Goal: Task Accomplishment & Management: Use online tool/utility

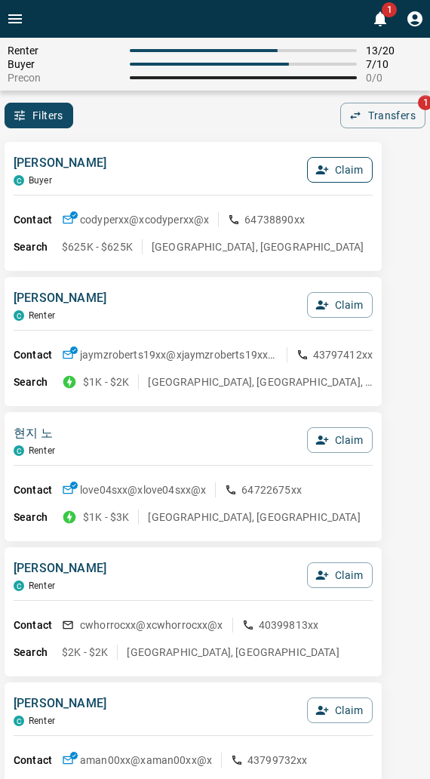
click at [327, 183] on button "Claim" at bounding box center [340, 170] width 66 height 26
click at [326, 183] on button "Confirm Claim" at bounding box center [319, 170] width 108 height 26
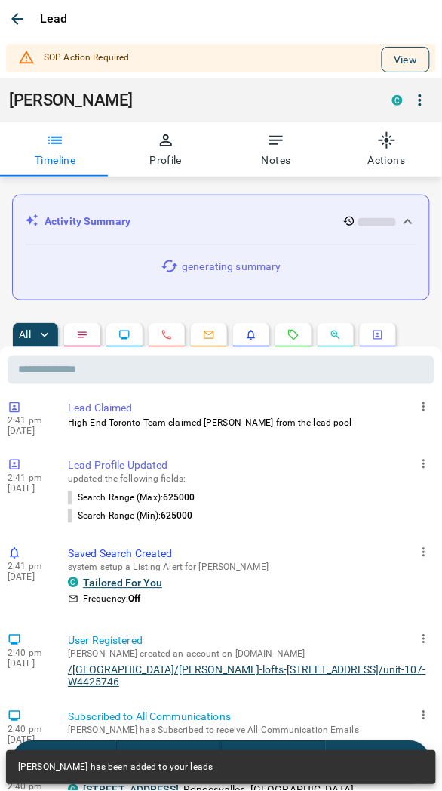
click at [391, 61] on button "View" at bounding box center [406, 60] width 48 height 26
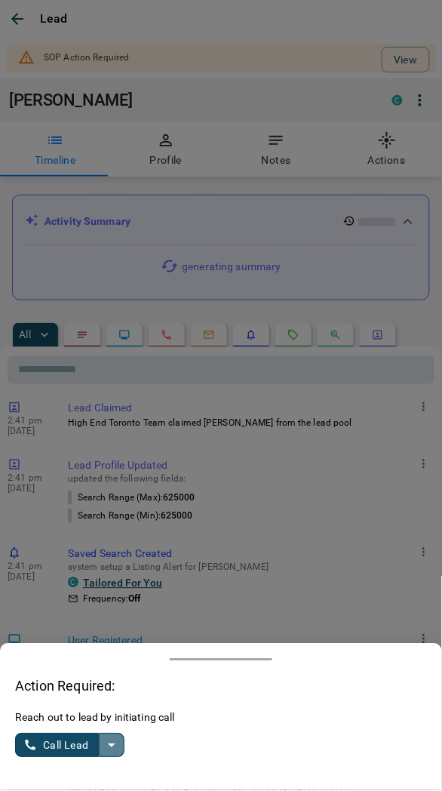
click at [115, 742] on icon "split button" at bounding box center [112, 745] width 18 height 18
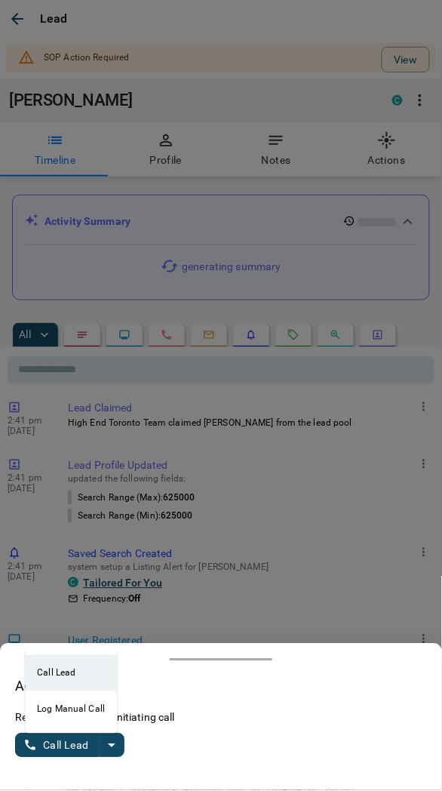
click at [57, 712] on li "Log Manual Call" at bounding box center [71, 709] width 92 height 36
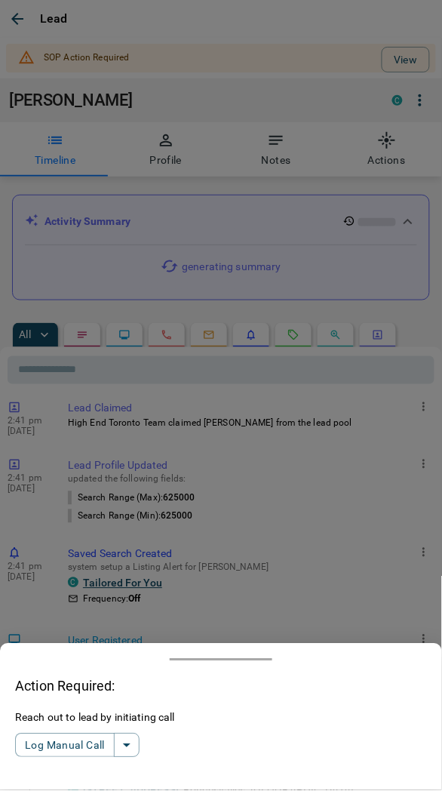
drag, startPoint x: 60, startPoint y: 746, endPoint x: 3, endPoint y: 644, distance: 116.2
click at [59, 746] on button "Log Manual Call" at bounding box center [65, 745] width 100 height 24
click at [19, 752] on button "Yes" at bounding box center [30, 745] width 30 height 23
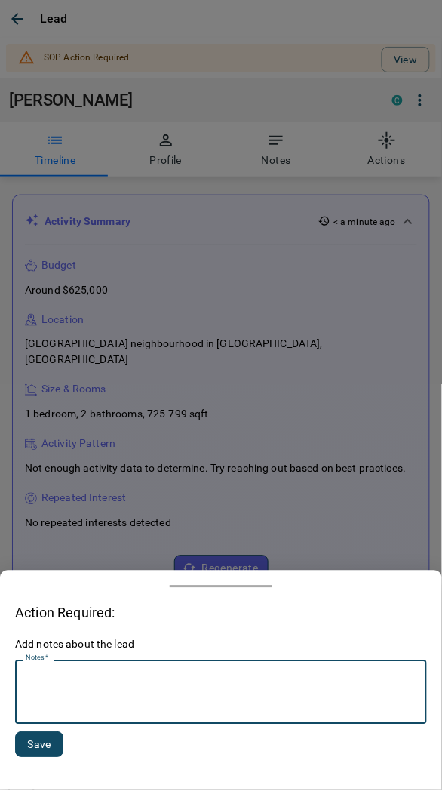
click at [114, 684] on textarea "Notes   *" at bounding box center [221, 692] width 391 height 51
type textarea "*********"
drag, startPoint x: 26, startPoint y: 741, endPoint x: 16, endPoint y: 728, distance: 16.6
click at [27, 741] on button "Save" at bounding box center [39, 745] width 48 height 26
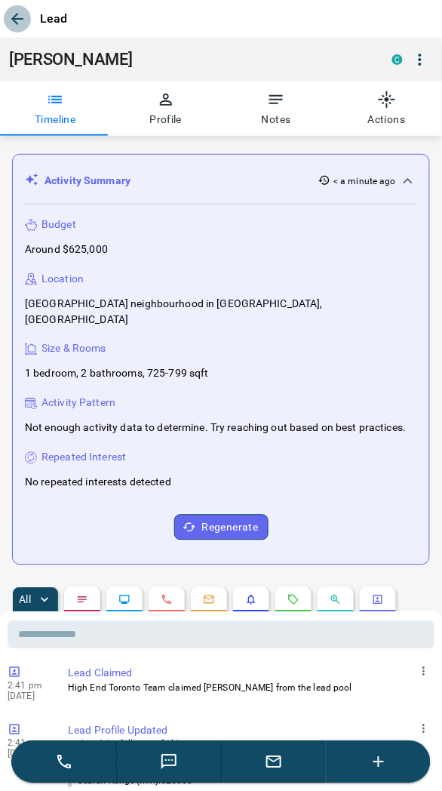
click at [18, 10] on icon "button" at bounding box center [17, 19] width 18 height 18
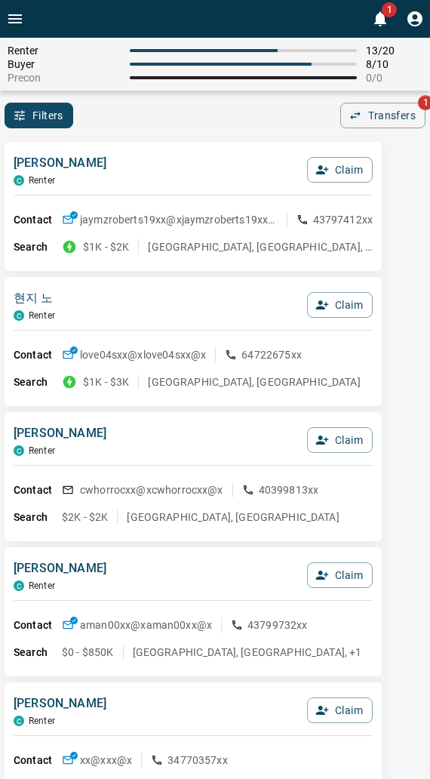
click at [152, 152] on div "[PERSON_NAME] C Renter Claim Contact jaymzroberts19xx@x jaymzroberts19xx@x 4379…" at bounding box center [193, 206] width 377 height 129
click at [180, 98] on div "Renter 13 / 20 Buyer 8 / 10 Precon 0 / 0 Filters 0 Transfers 1" at bounding box center [215, 83] width 430 height 91
click at [211, 125] on div "Filters 0 Transfers 1" at bounding box center [215, 116] width 430 height 26
click at [211, 126] on div "Filters 0 Transfers 1" at bounding box center [215, 116] width 430 height 26
click at [192, 142] on div "[PERSON_NAME] C Renter Claim Contact jaymzroberts19xx@x jaymzroberts19xx@x 4379…" at bounding box center [193, 206] width 377 height 129
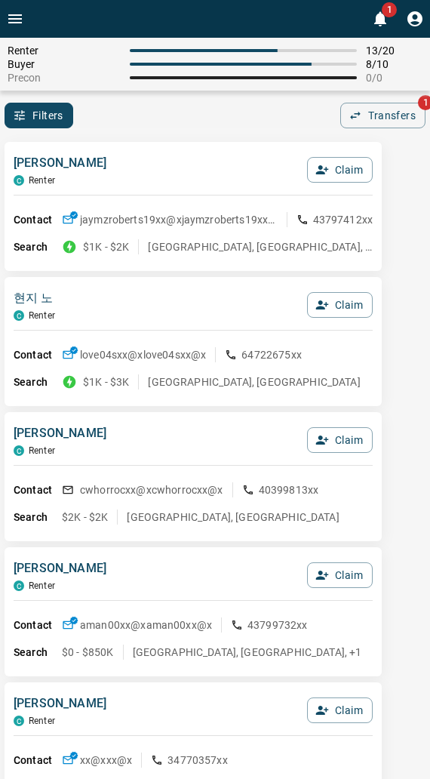
click at [251, 152] on div "[PERSON_NAME] C Renter Claim Contact jaymzroberts19xx@x jaymzroberts19xx@x 4379…" at bounding box center [193, 206] width 377 height 129
click at [154, 144] on div "[PERSON_NAME] C Renter Claim Contact jaymzroberts19xx@x jaymzroberts19xx@x 4379…" at bounding box center [193, 206] width 377 height 129
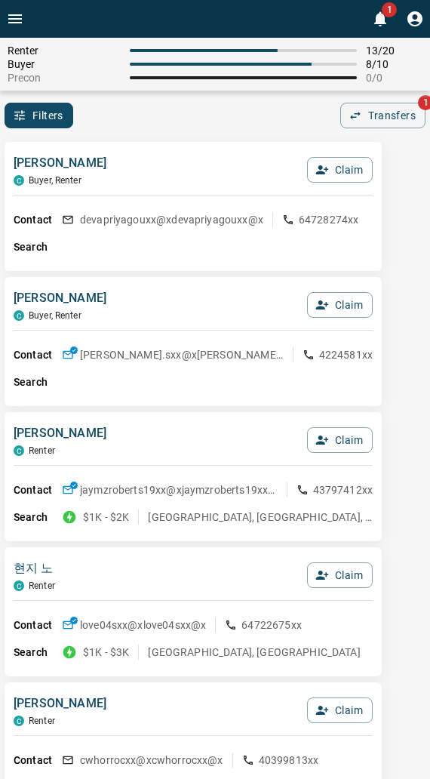
click at [153, 148] on div "[PERSON_NAME] C Buyer, Renter Claim Contact devapriyagouxx@x devapriyagouxx@x 6…" at bounding box center [193, 206] width 377 height 129
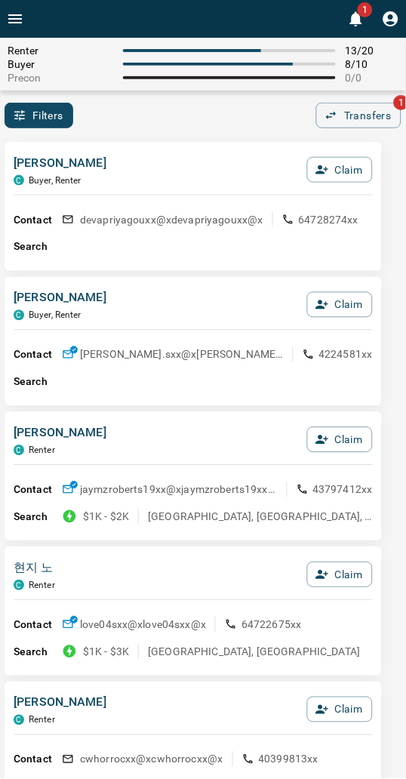
click at [254, 94] on div "Renter 13 / 20 Buyer 8 / 10 Precon 0 / 0 Filters 0 Transfers 1" at bounding box center [203, 83] width 406 height 91
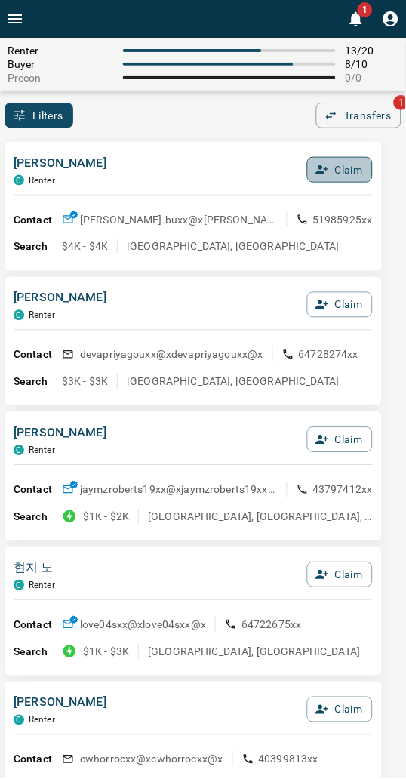
click at [361, 159] on button "Claim" at bounding box center [340, 170] width 66 height 26
click at [318, 155] on div "[PERSON_NAME] C Renter Confirm Claim" at bounding box center [193, 174] width 359 height 41
click at [300, 171] on button "Confirm Claim" at bounding box center [319, 170] width 108 height 26
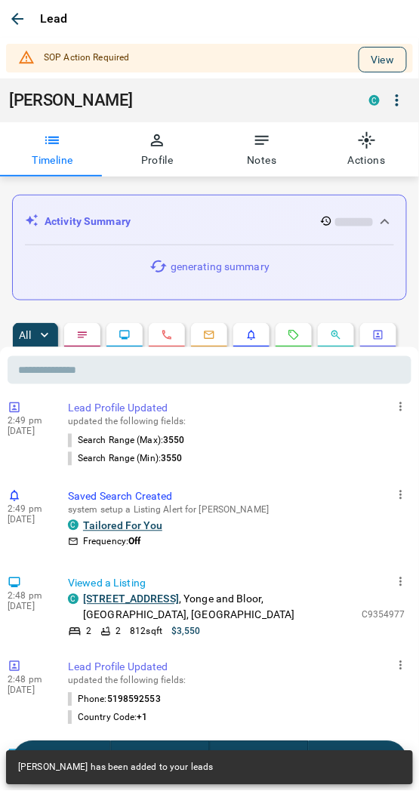
click at [359, 53] on button "View" at bounding box center [382, 60] width 48 height 26
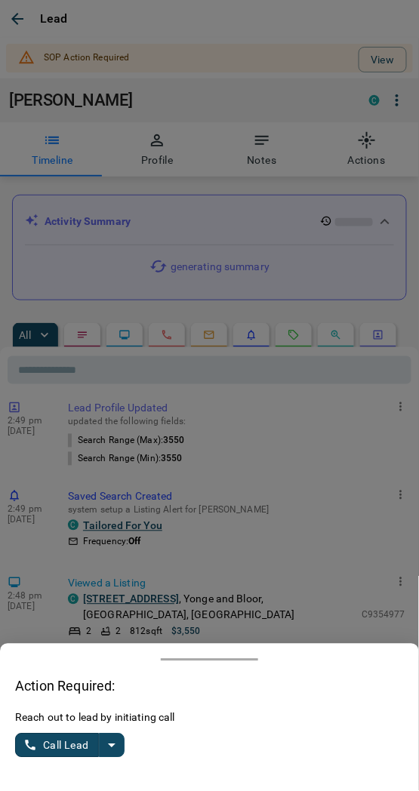
click at [112, 748] on icon "split button" at bounding box center [112, 745] width 18 height 18
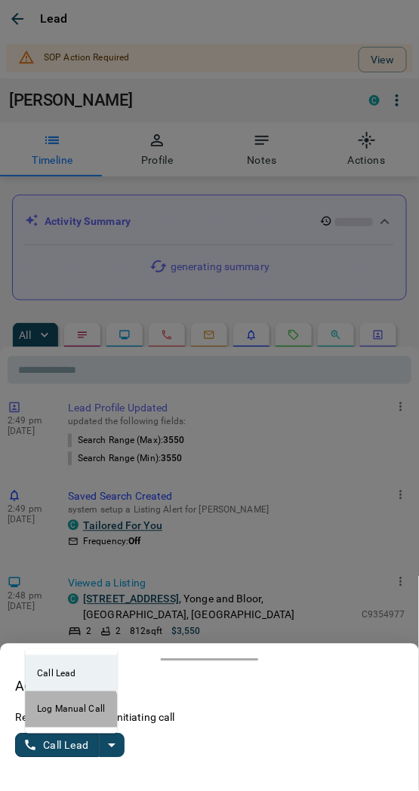
click at [64, 715] on li "Log Manual Call" at bounding box center [71, 709] width 92 height 36
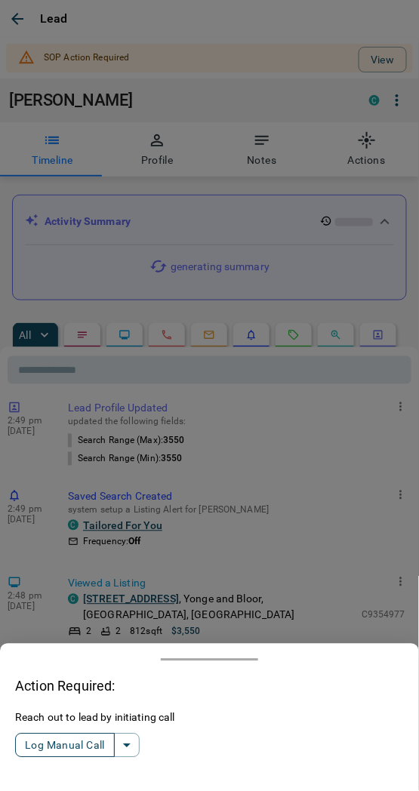
click at [63, 742] on button "Log Manual Call" at bounding box center [65, 745] width 100 height 24
click at [34, 747] on button "Yes" at bounding box center [30, 745] width 30 height 23
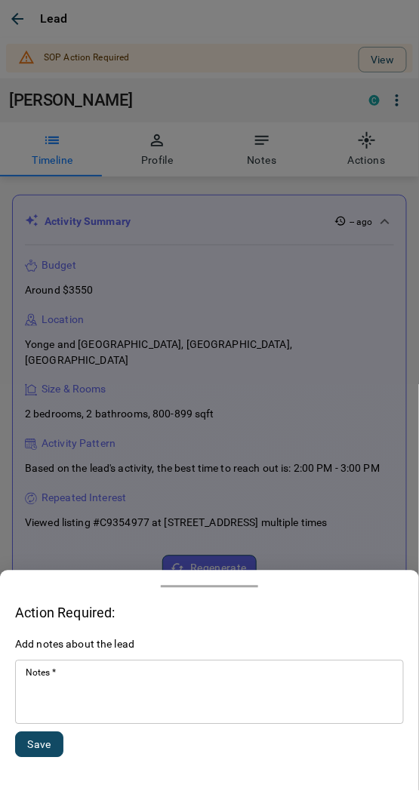
click at [60, 689] on textarea "Notes   *" at bounding box center [209, 692] width 367 height 51
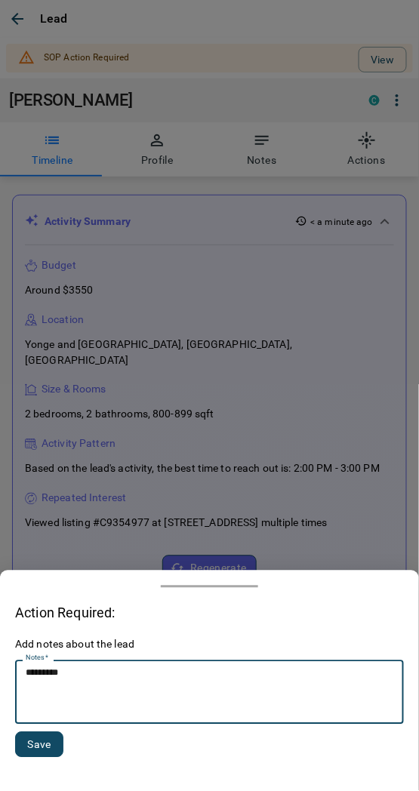
type textarea "*********"
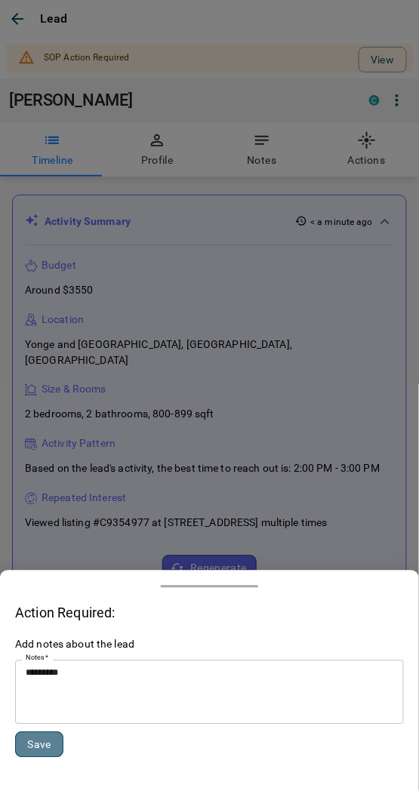
click at [29, 747] on button "Save" at bounding box center [39, 745] width 48 height 26
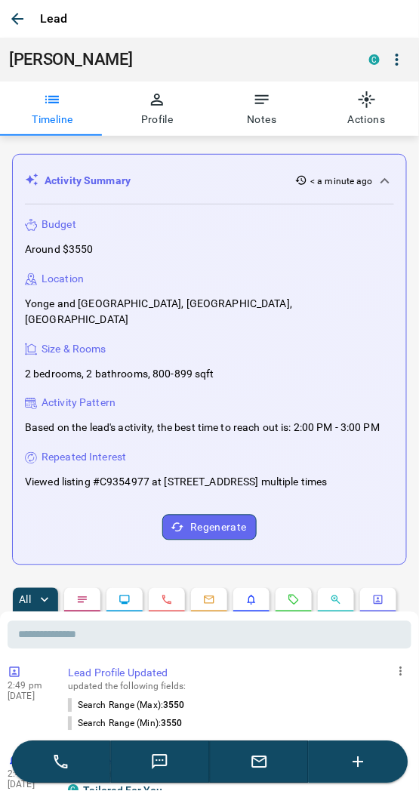
click at [10, 23] on icon "button" at bounding box center [17, 19] width 18 height 18
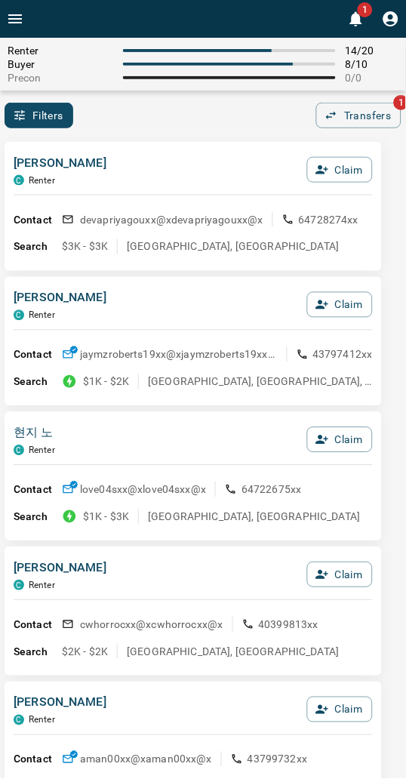
click at [186, 123] on div "Filters 0 Transfers 1" at bounding box center [203, 116] width 406 height 26
click at [189, 107] on div "Filters 0 Transfers 1" at bounding box center [203, 116] width 406 height 26
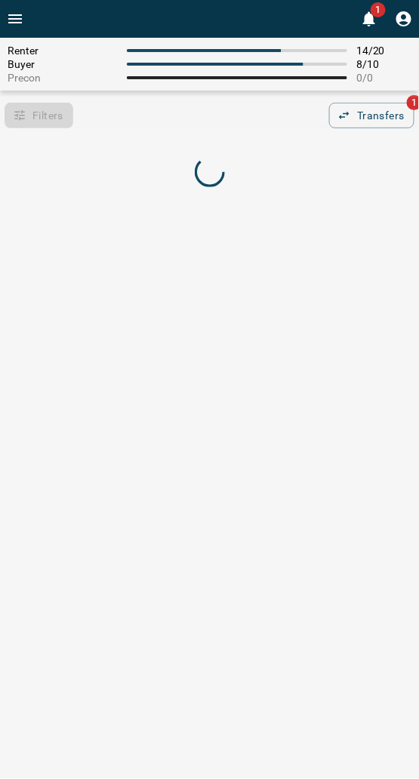
click at [109, 168] on div at bounding box center [209, 173] width 419 height 72
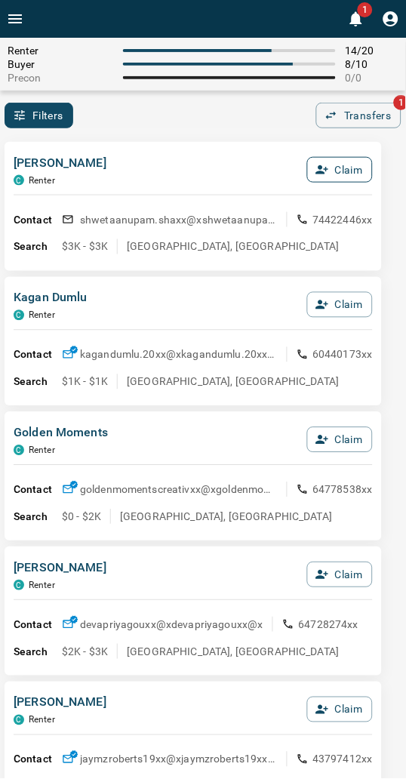
click at [328, 175] on button "Claim" at bounding box center [340, 170] width 66 height 26
click at [329, 178] on button "Confirm Claim" at bounding box center [319, 170] width 108 height 26
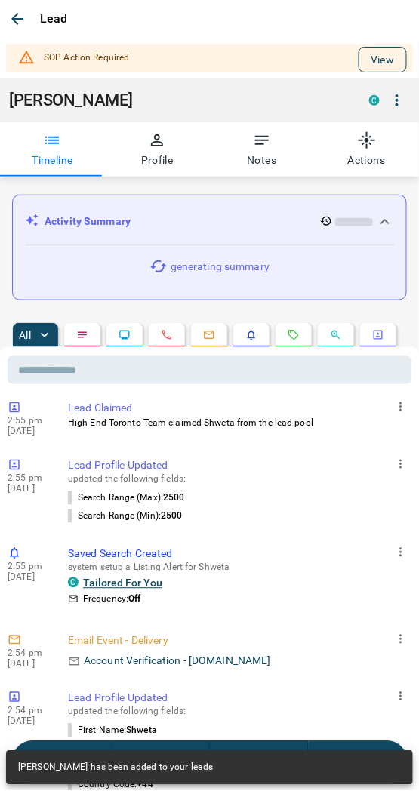
click at [380, 59] on button "View" at bounding box center [382, 60] width 48 height 26
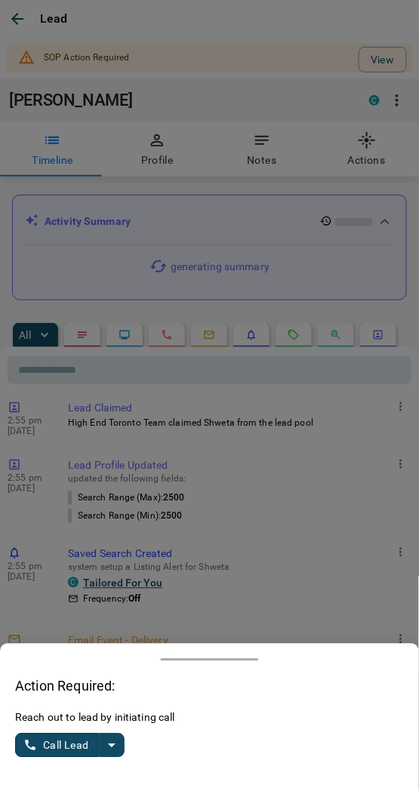
click at [108, 747] on icon "split button" at bounding box center [112, 745] width 18 height 18
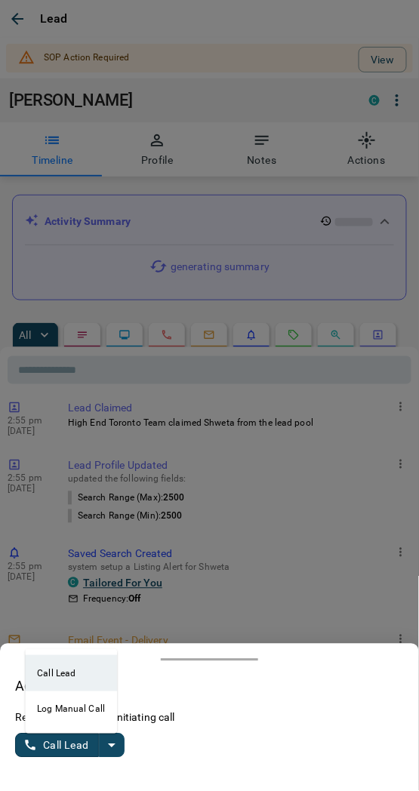
click at [68, 707] on li "Log Manual Call" at bounding box center [71, 709] width 92 height 36
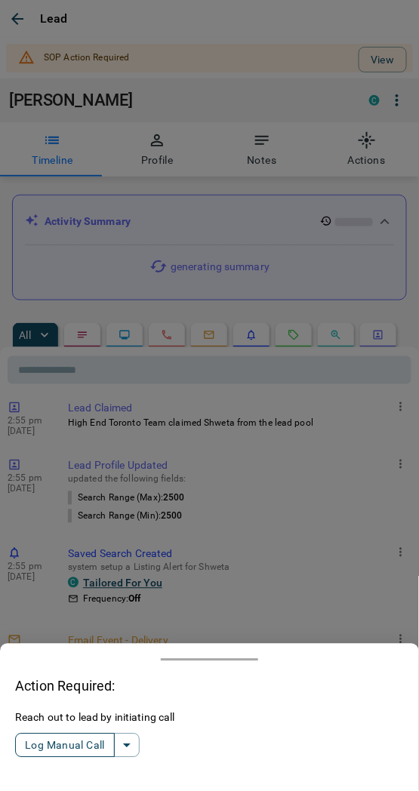
click at [43, 744] on button "Log Manual Call" at bounding box center [65, 745] width 100 height 24
click at [35, 749] on button "Yes" at bounding box center [30, 745] width 30 height 23
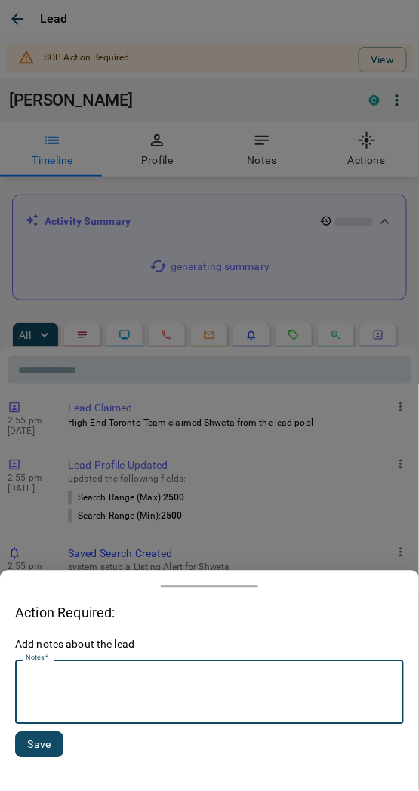
click at [49, 690] on textarea "Notes   *" at bounding box center [209, 692] width 367 height 51
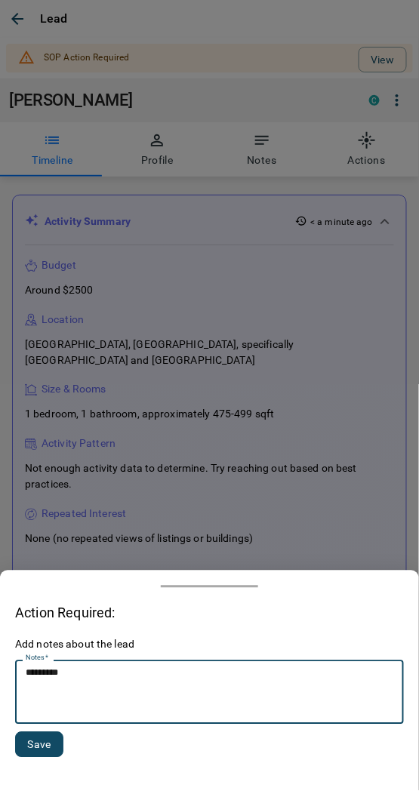
type textarea "*********"
click at [32, 738] on button "Save" at bounding box center [39, 745] width 48 height 26
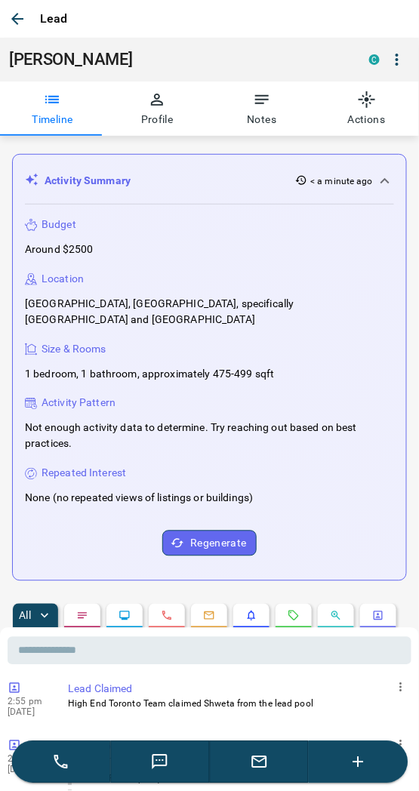
click at [14, 27] on icon "button" at bounding box center [17, 19] width 18 height 18
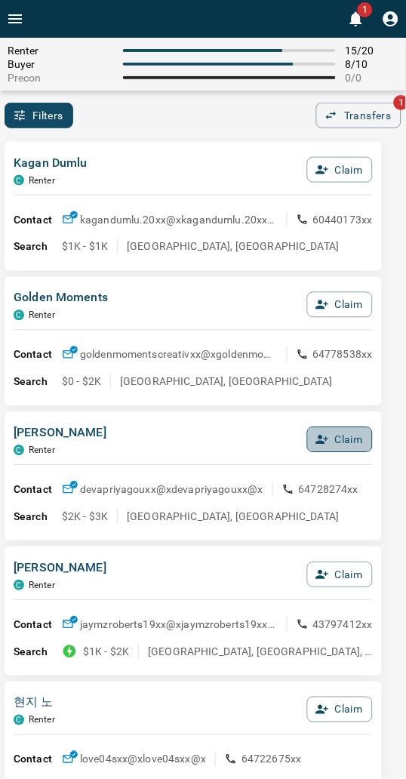
click at [338, 441] on button "Claim" at bounding box center [340, 440] width 66 height 26
click at [338, 441] on button "Confirm Claim" at bounding box center [319, 440] width 108 height 26
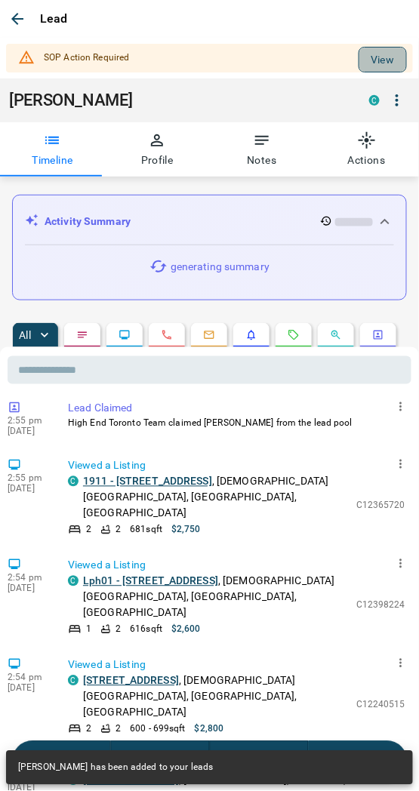
click at [368, 69] on button "View" at bounding box center [382, 60] width 48 height 26
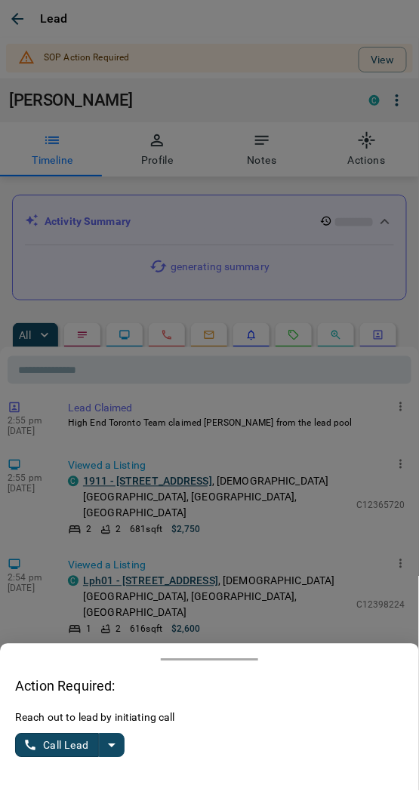
click at [109, 733] on div "Reach out to lead by initiating call Call Lead" at bounding box center [209, 743] width 389 height 66
click at [110, 743] on icon "split button" at bounding box center [112, 745] width 18 height 18
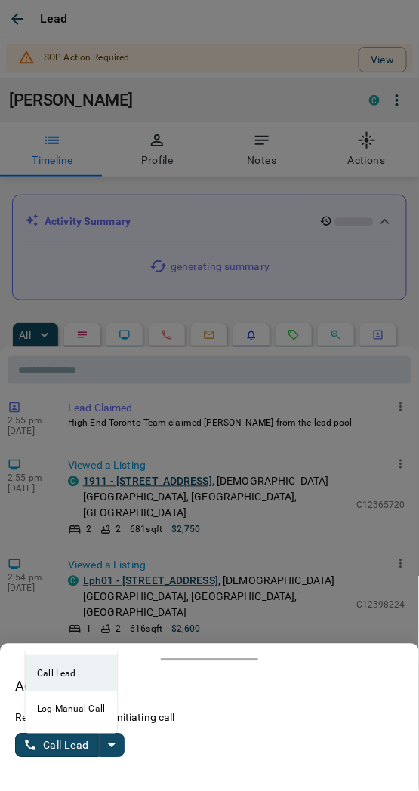
click at [84, 712] on li "Log Manual Call" at bounding box center [71, 709] width 92 height 36
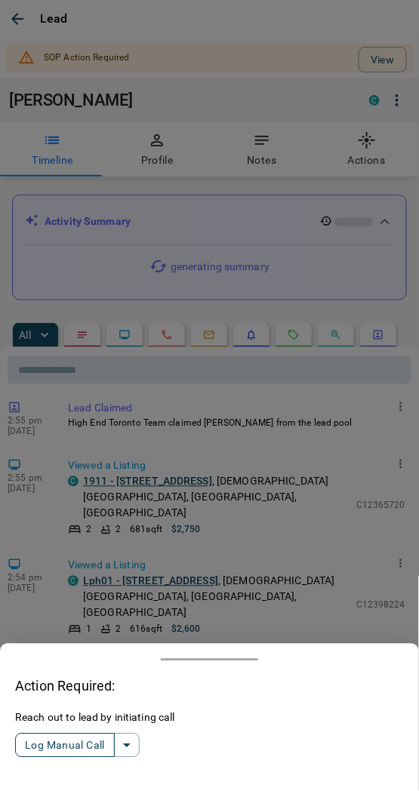
click at [60, 755] on button "Log Manual Call" at bounding box center [65, 745] width 100 height 24
click at [35, 742] on button "Yes" at bounding box center [30, 745] width 30 height 23
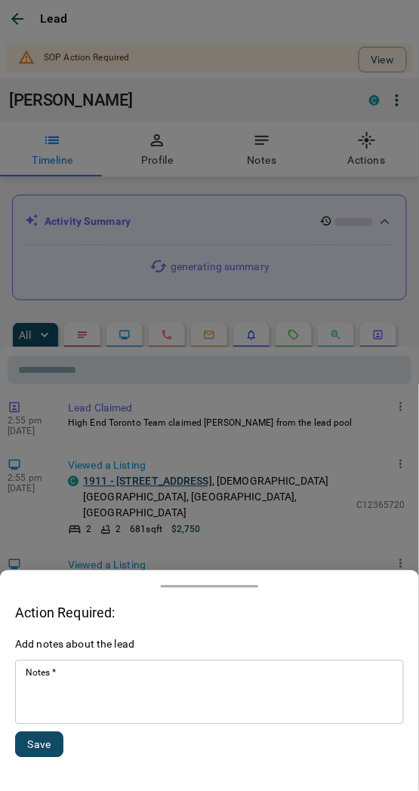
click at [85, 699] on textarea "Notes   *" at bounding box center [209, 692] width 367 height 51
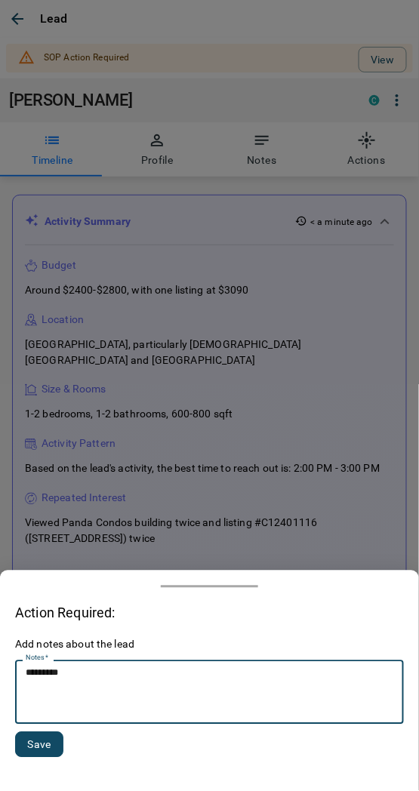
type textarea "*********"
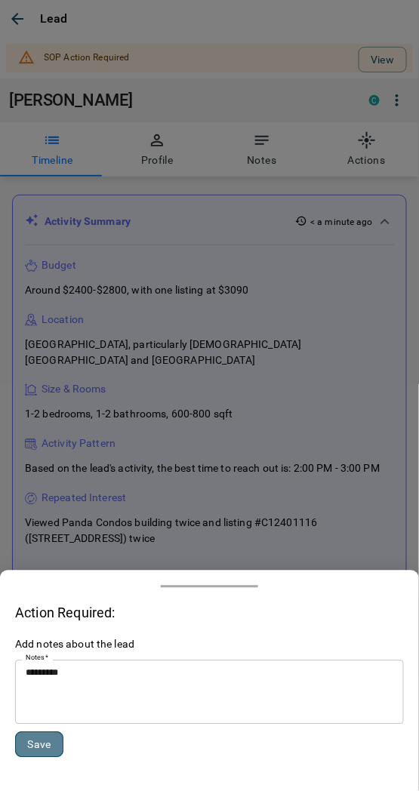
click at [23, 749] on button "Save" at bounding box center [39, 745] width 48 height 26
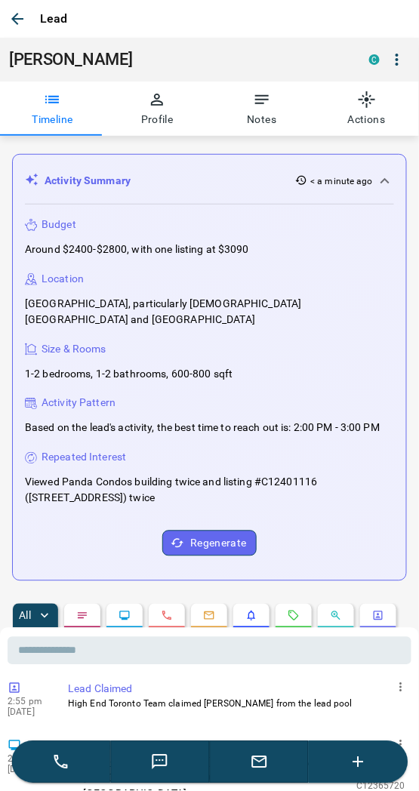
click at [16, 23] on icon "button" at bounding box center [17, 19] width 18 height 18
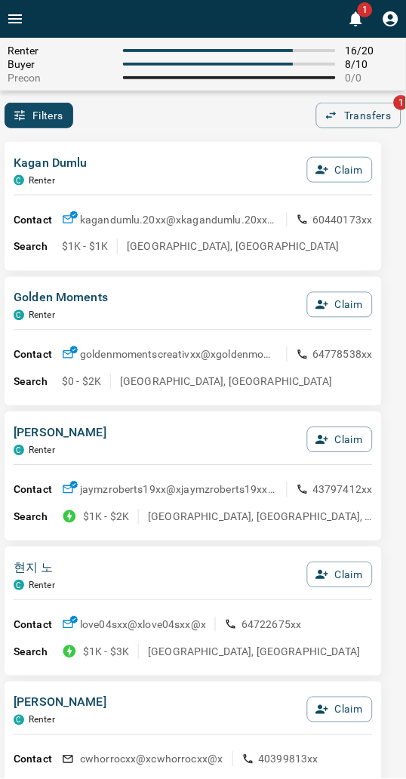
click at [183, 118] on div "Filters 0 Transfers 1" at bounding box center [203, 116] width 406 height 26
click at [143, 66] on div "Buyer 8 / 10" at bounding box center [203, 64] width 391 height 12
click at [155, 149] on div "Kagan Dumlu C Renter Claim Contact kagandumlu.20xx@x kagandumlu.20xx@x 60440173…" at bounding box center [193, 206] width 377 height 129
click at [123, 146] on div "Kagan Dumlu C Renter Claim Contact kagandumlu.20xx@x kagandumlu.20xx@x 60440173…" at bounding box center [193, 206] width 377 height 129
click at [235, 127] on div "Filters 0 Transfers 1" at bounding box center [203, 116] width 406 height 26
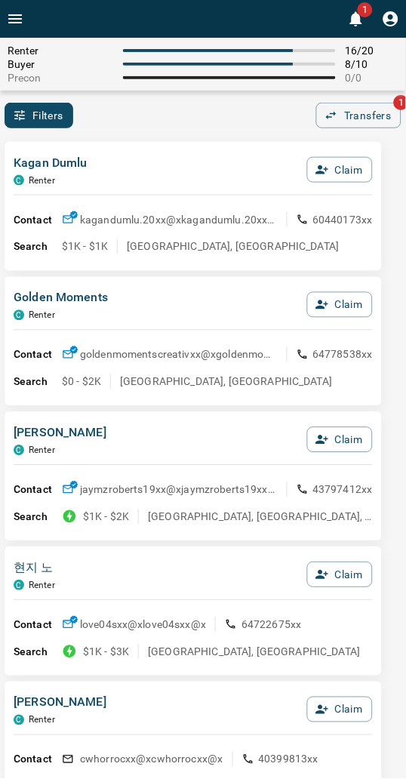
click at [229, 125] on div "Filters 0 Transfers 1" at bounding box center [203, 116] width 406 height 26
click at [227, 125] on div "Filters 0 Transfers 1" at bounding box center [203, 116] width 406 height 26
click at [232, 127] on div "Filters 0 Transfers 1" at bounding box center [203, 116] width 406 height 26
drag, startPoint x: 232, startPoint y: 127, endPoint x: 86, endPoint y: 114, distance: 146.2
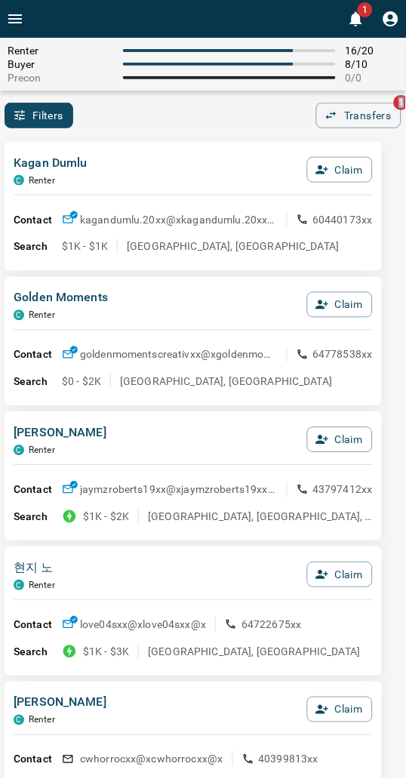
click at [229, 128] on div "Filters 0 Transfers 1" at bounding box center [203, 116] width 406 height 26
